Goal: Find specific page/section: Find specific page/section

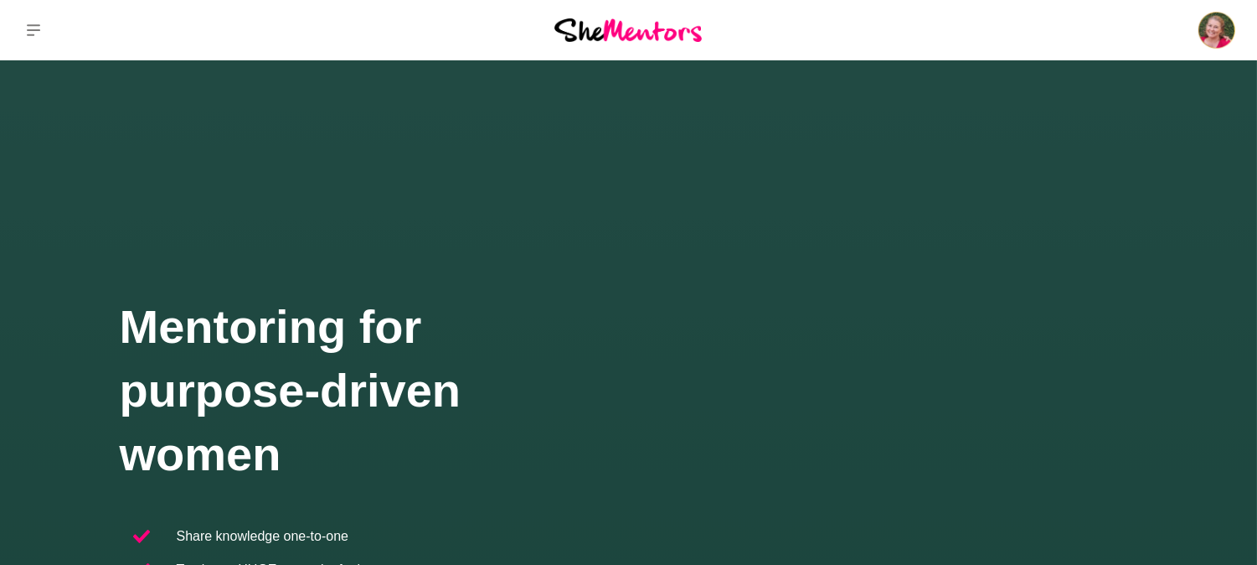
drag, startPoint x: 1214, startPoint y: 8, endPoint x: 1224, endPoint y: 18, distance: 13.6
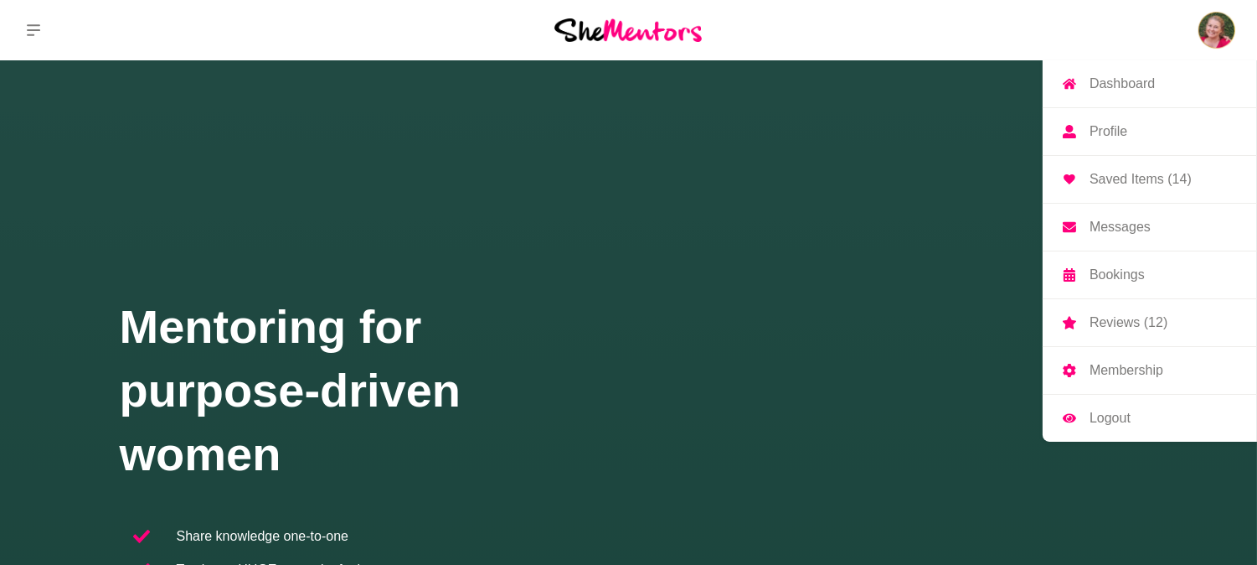
click at [1215, 8] on div "Dashboard Profile Saved Items (14) Messages Bookings Reviews (12) Membership Lo…" at bounding box center [1047, 30] width 419 height 60
click at [1224, 21] on img at bounding box center [1217, 30] width 40 height 40
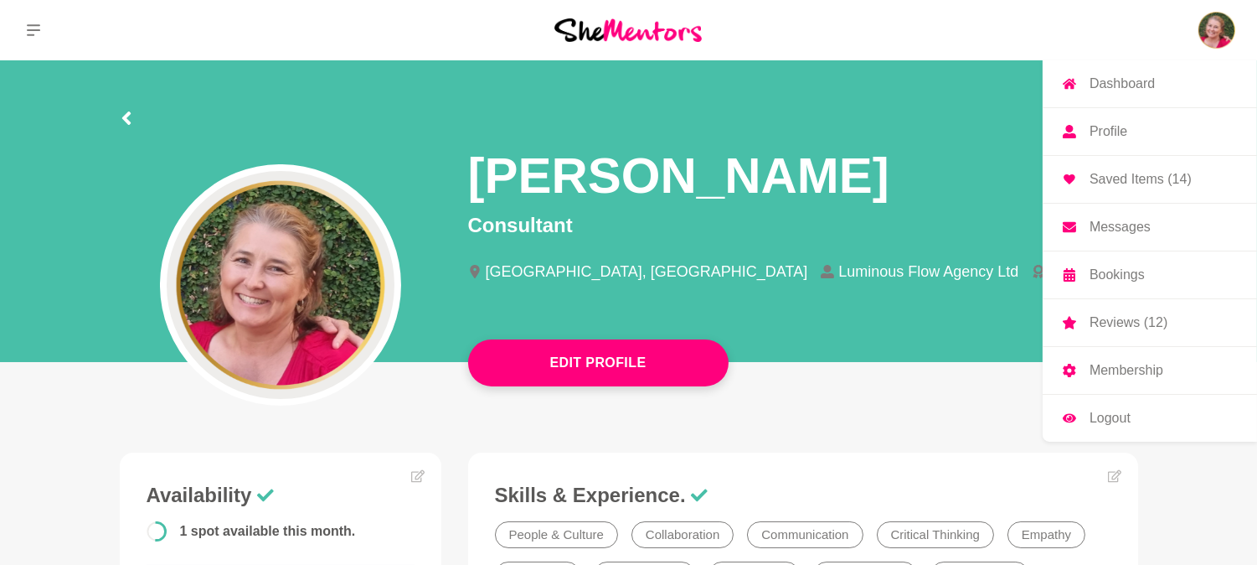
click at [1120, 85] on p "Dashboard" at bounding box center [1122, 83] width 65 height 13
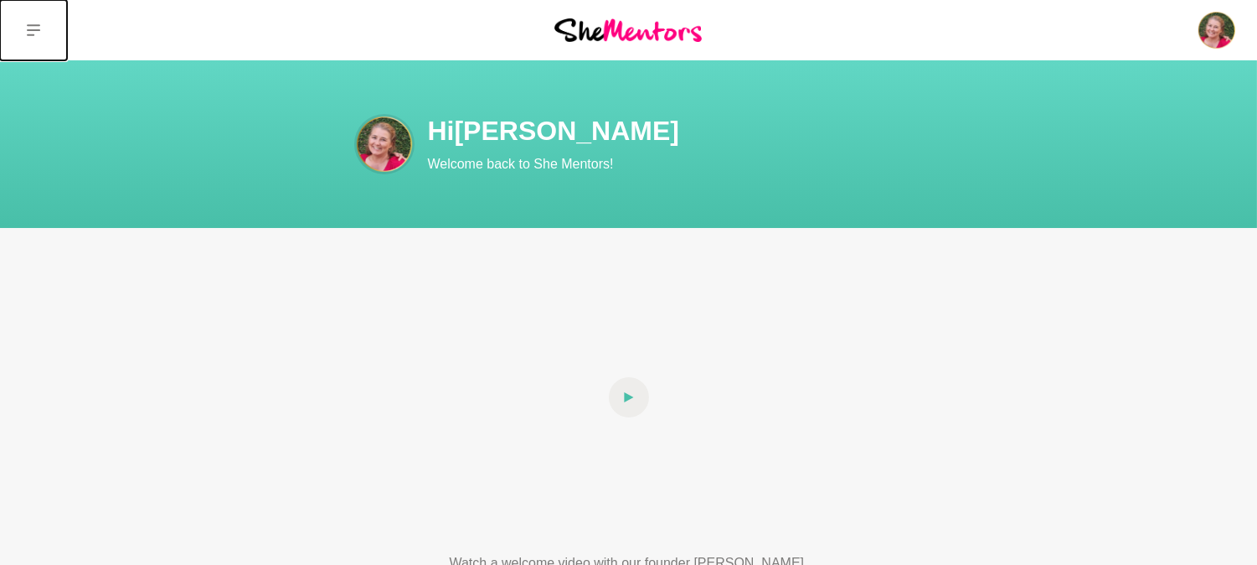
click at [34, 35] on icon at bounding box center [33, 30] width 13 height 12
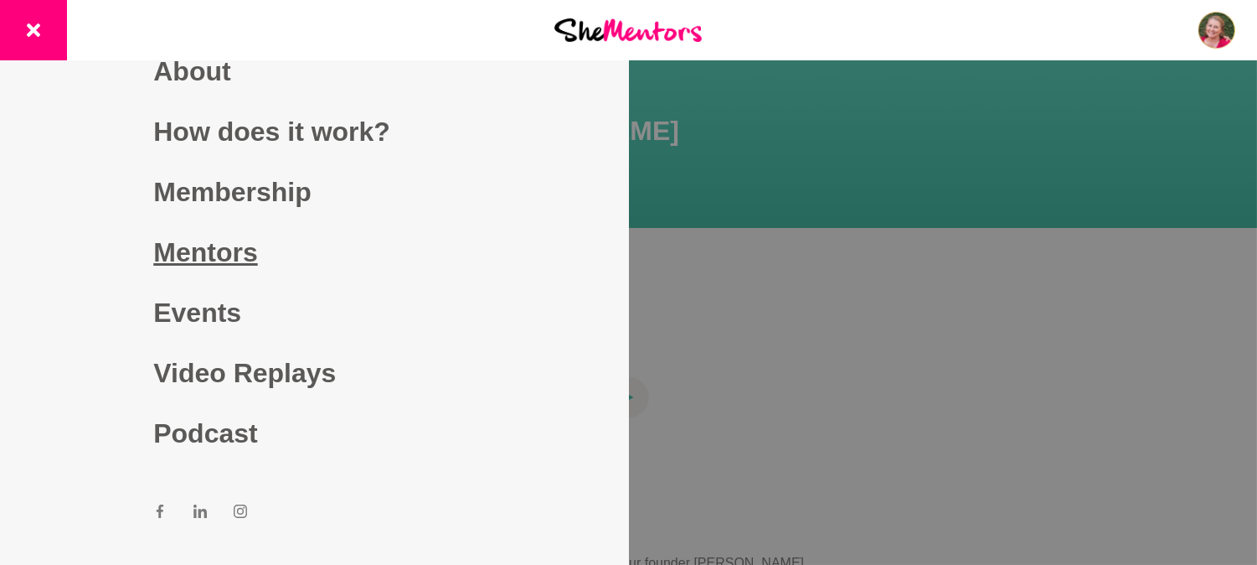
click at [237, 265] on link "Mentors" at bounding box center [314, 252] width 322 height 60
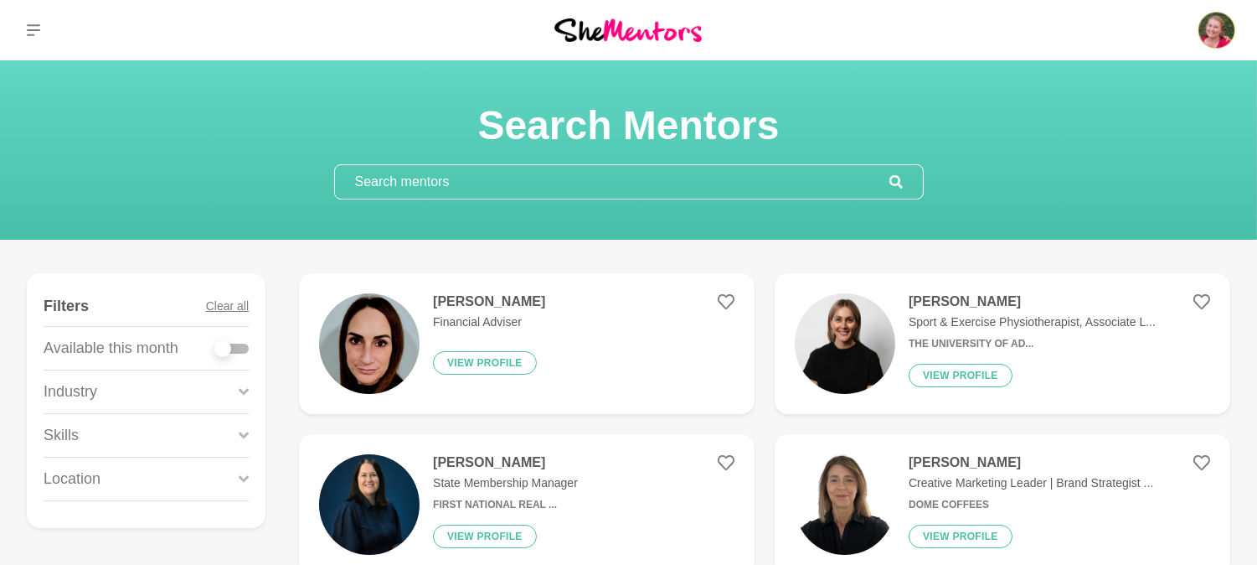
click at [701, 188] on input "text" at bounding box center [612, 182] width 554 height 34
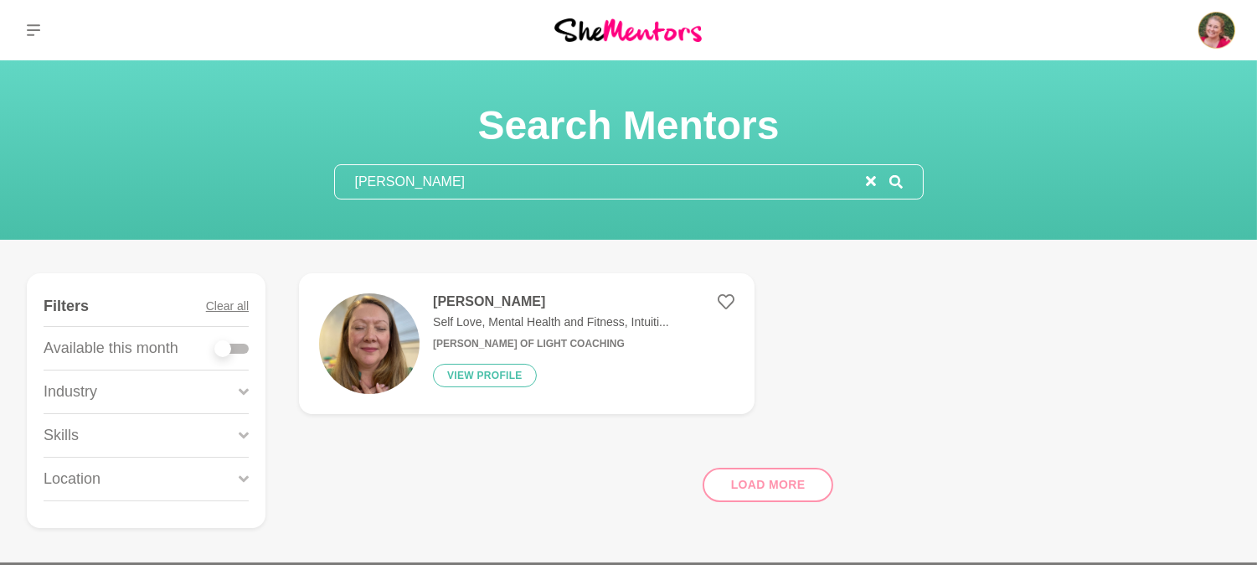
type input "[PERSON_NAME]"
click at [487, 379] on button "View profile" at bounding box center [485, 374] width 104 height 23
